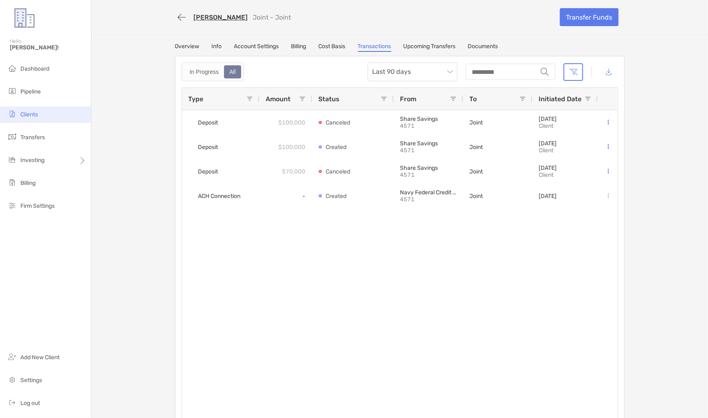
click at [73, 111] on li "Clients" at bounding box center [45, 115] width 91 height 16
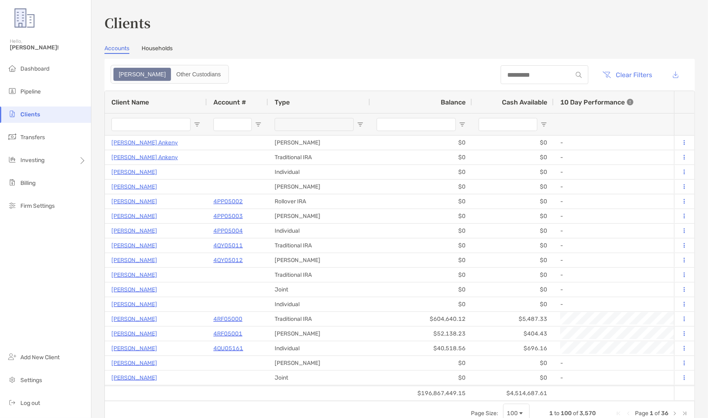
click at [136, 115] on div at bounding box center [150, 125] width 79 height 22
click at [140, 124] on input "Client Name Filter Input" at bounding box center [150, 124] width 79 height 13
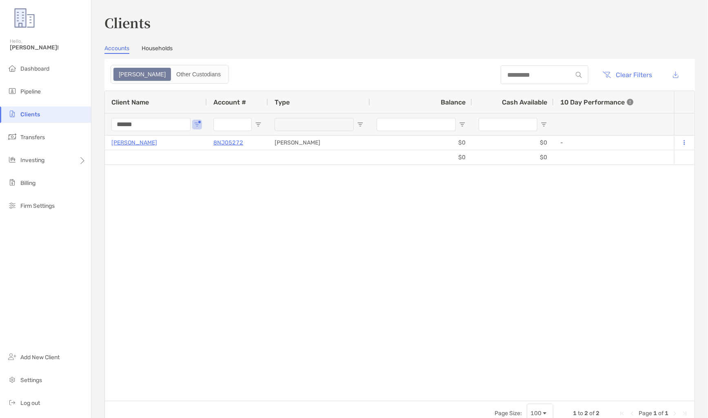
type input "******"
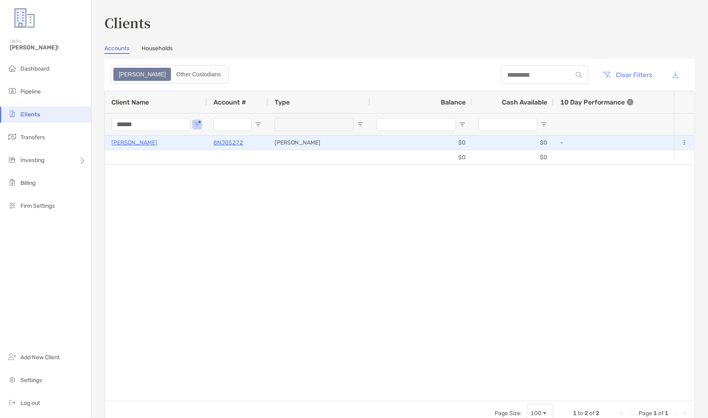
scroll to position [0, 194]
click at [139, 144] on p "[PERSON_NAME]" at bounding box center [134, 143] width 46 height 10
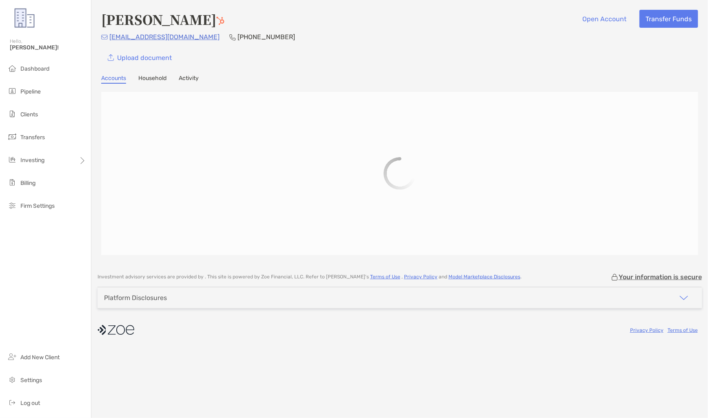
click at [154, 76] on link "Household" at bounding box center [152, 79] width 28 height 9
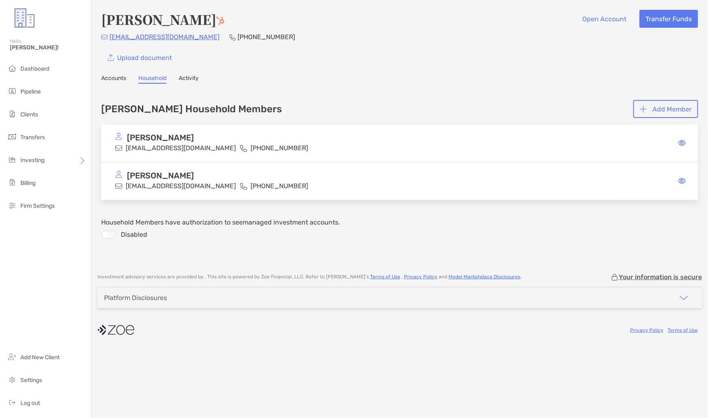
click at [121, 75] on link "Accounts" at bounding box center [113, 79] width 25 height 9
